Goal: Navigation & Orientation: Go to known website

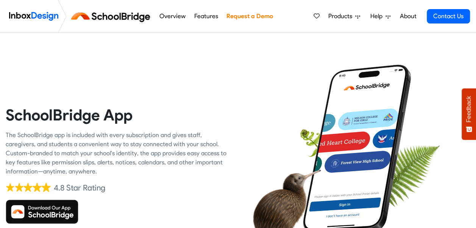
click at [25, 16] on img at bounding box center [33, 16] width 49 height 15
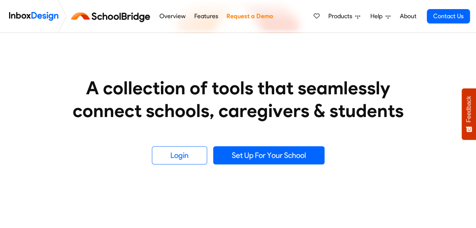
scroll to position [96, 0]
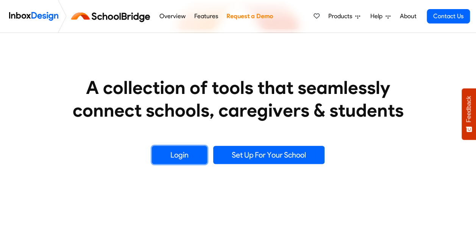
click at [176, 150] on link "Login" at bounding box center [179, 155] width 55 height 18
